Goal: Information Seeking & Learning: Learn about a topic

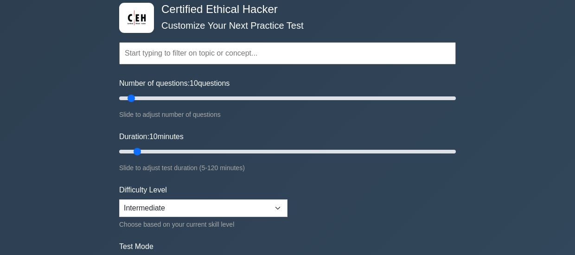
scroll to position [65, 0]
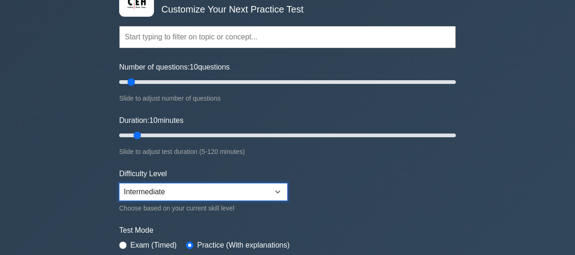
click at [205, 184] on select "Beginner Intermediate Expert" at bounding box center [203, 192] width 168 height 18
click at [119, 183] on select "Beginner Intermediate Expert" at bounding box center [203, 192] width 168 height 18
click at [237, 195] on select "Beginner Intermediate Expert" at bounding box center [203, 192] width 168 height 18
select select "expert"
click at [119, 183] on select "Beginner Intermediate Expert" at bounding box center [203, 192] width 168 height 18
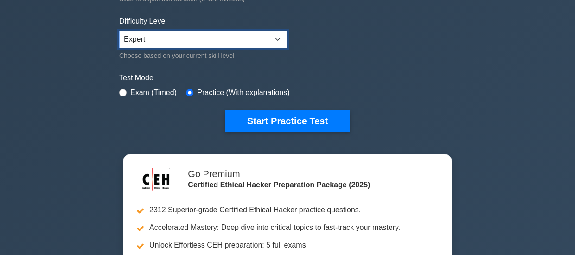
scroll to position [250, 0]
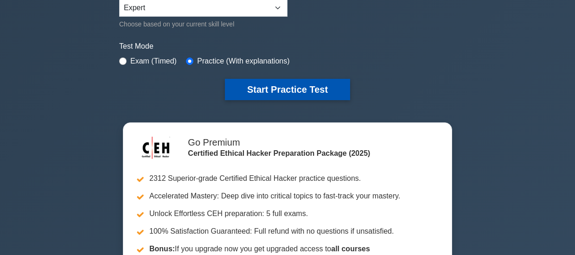
click at [327, 84] on button "Start Practice Test" at bounding box center [287, 89] width 125 height 21
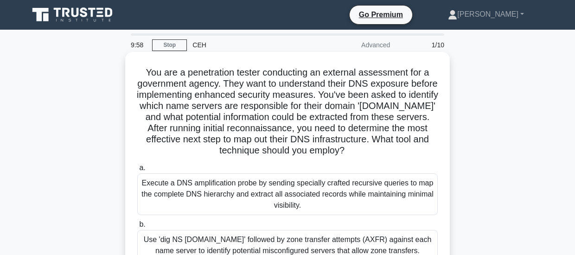
click at [323, 180] on div "Execute a DNS amplification probe by sending specially crafted recursive querie…" at bounding box center [287, 195] width 301 height 42
click at [137, 171] on input "a. Execute a DNS amplification probe by sending specially crafted recursive que…" at bounding box center [137, 168] width 0 height 6
